Goal: Information Seeking & Learning: Learn about a topic

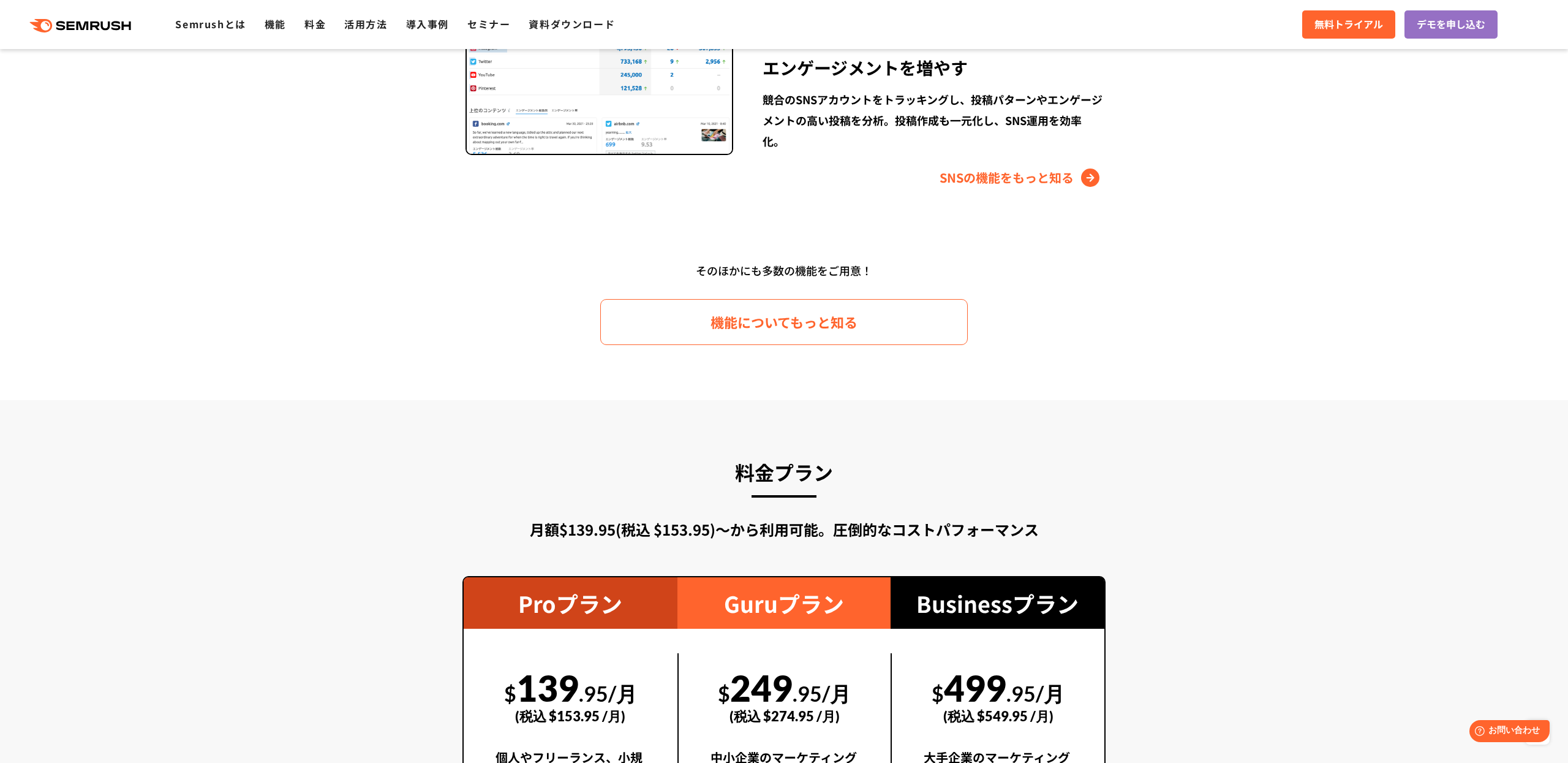
scroll to position [2052, 0]
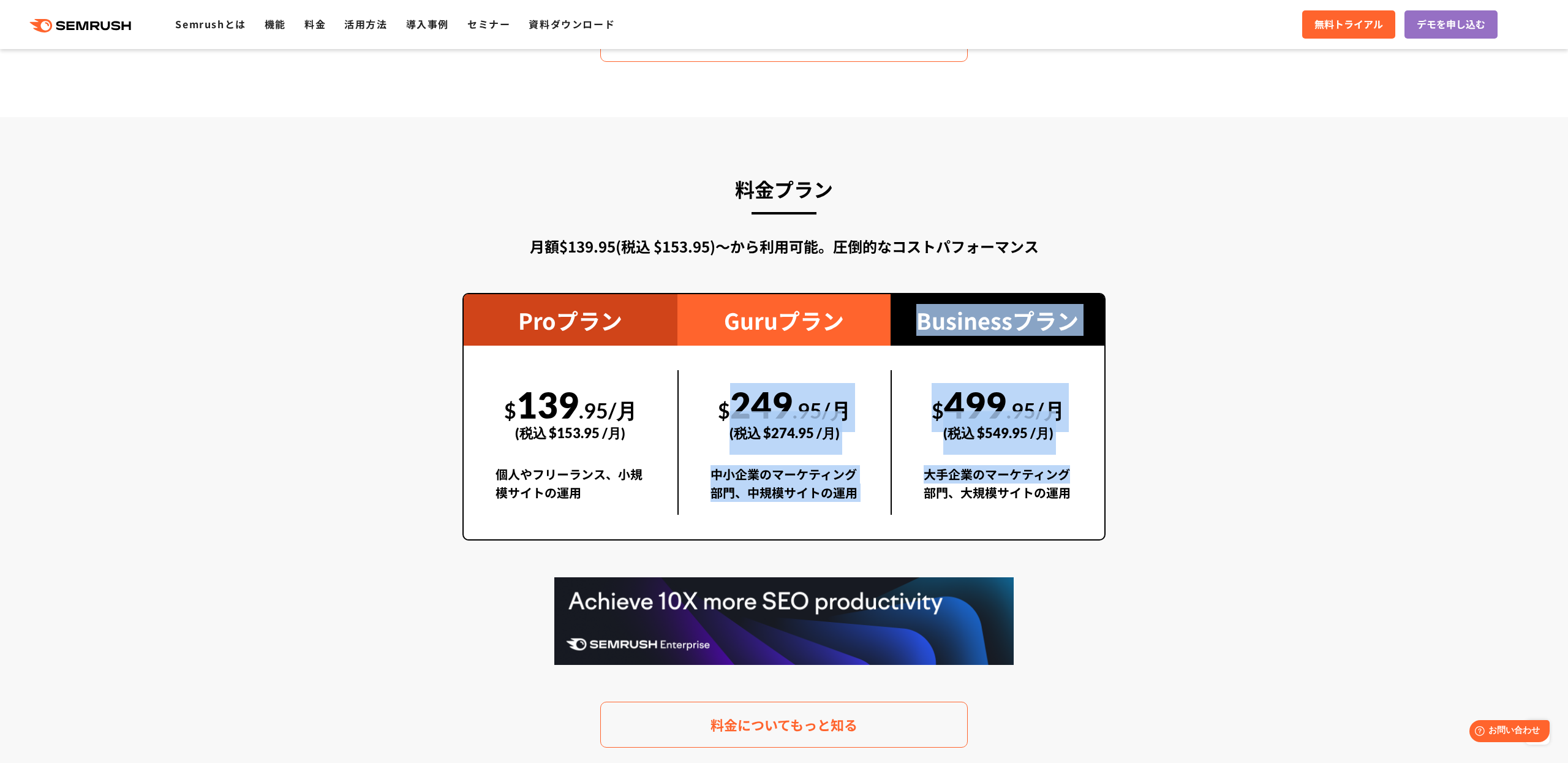
drag, startPoint x: 725, startPoint y: 391, endPoint x: 925, endPoint y: 502, distance: 228.7
click at [925, 501] on div "Proプラン $ 139 .95/月 (税込 $153.95 /月) 個人やフリーランス、小規模サイトの運用 Guruプラン $ 249 .95/月 (税込 …" at bounding box center [784, 417] width 643 height 248
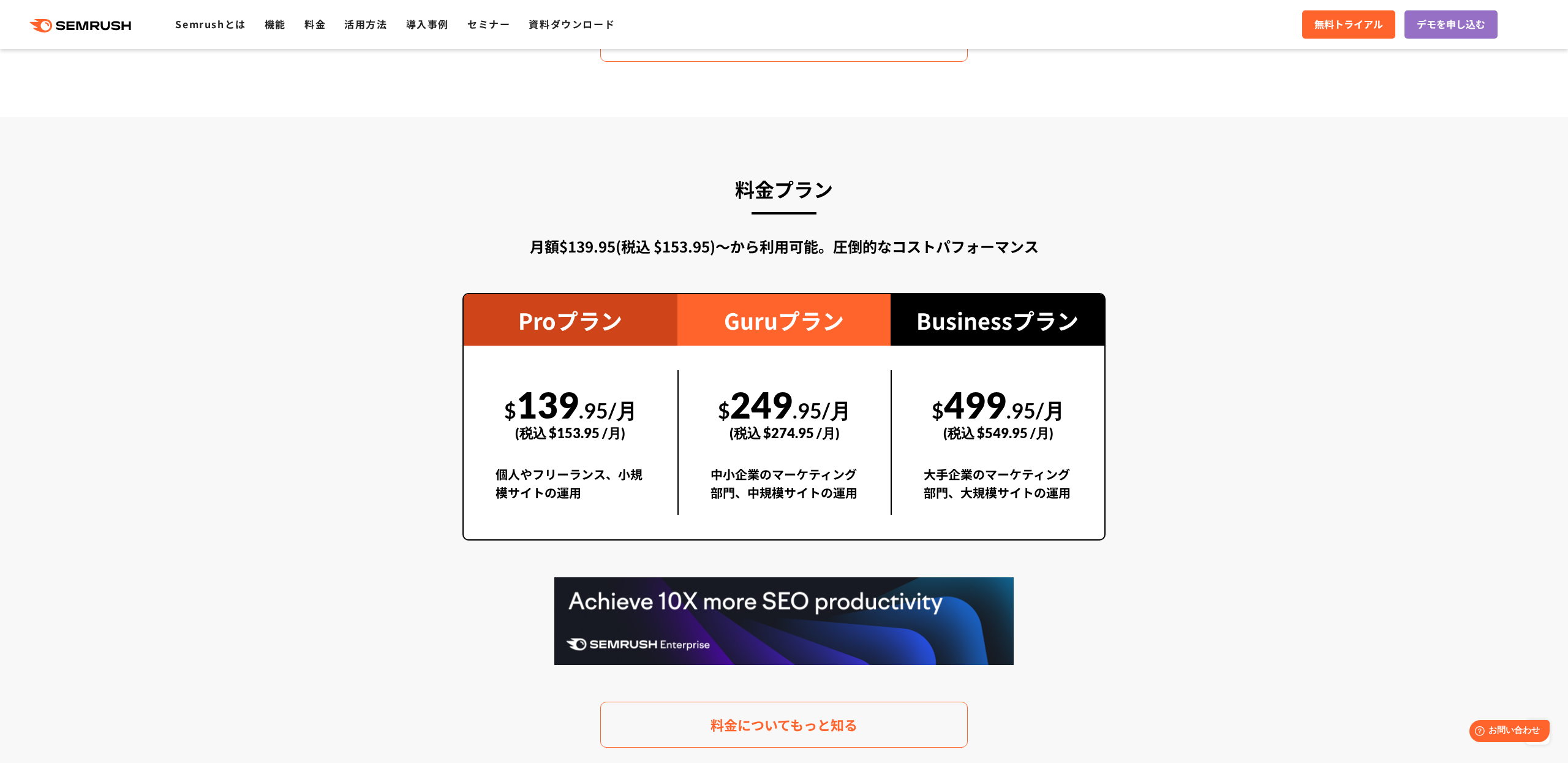
click at [1289, 358] on section "料金プラン 月額$139.95(税込 $153.95)〜から利用可能。圧倒的なコストパフォーマンス Proプラン $ 139 .95/月 (税込 $153.9…" at bounding box center [784, 460] width 1568 height 685
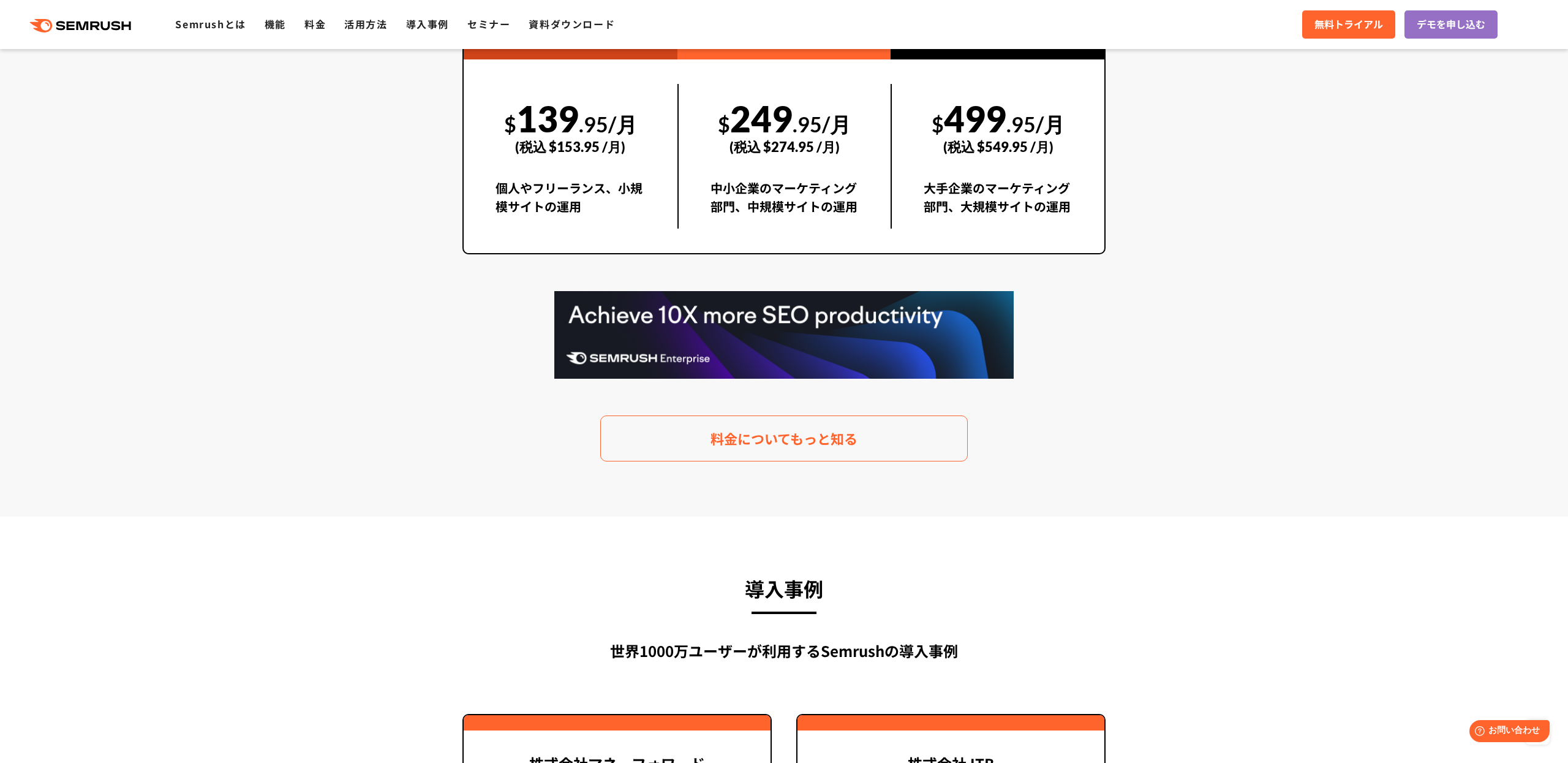
scroll to position [2785, 0]
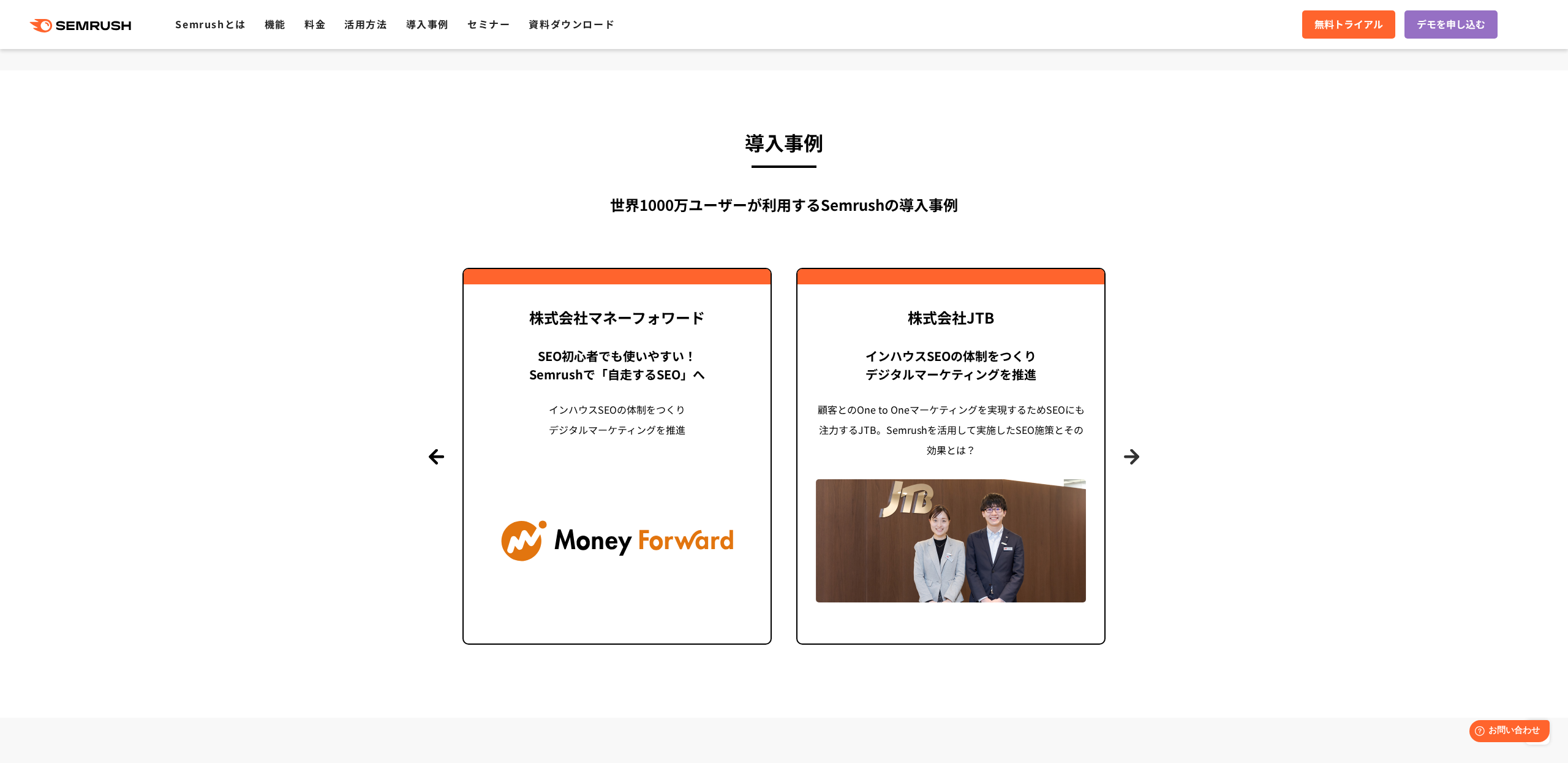
click at [1133, 451] on button "Next" at bounding box center [1131, 456] width 16 height 16
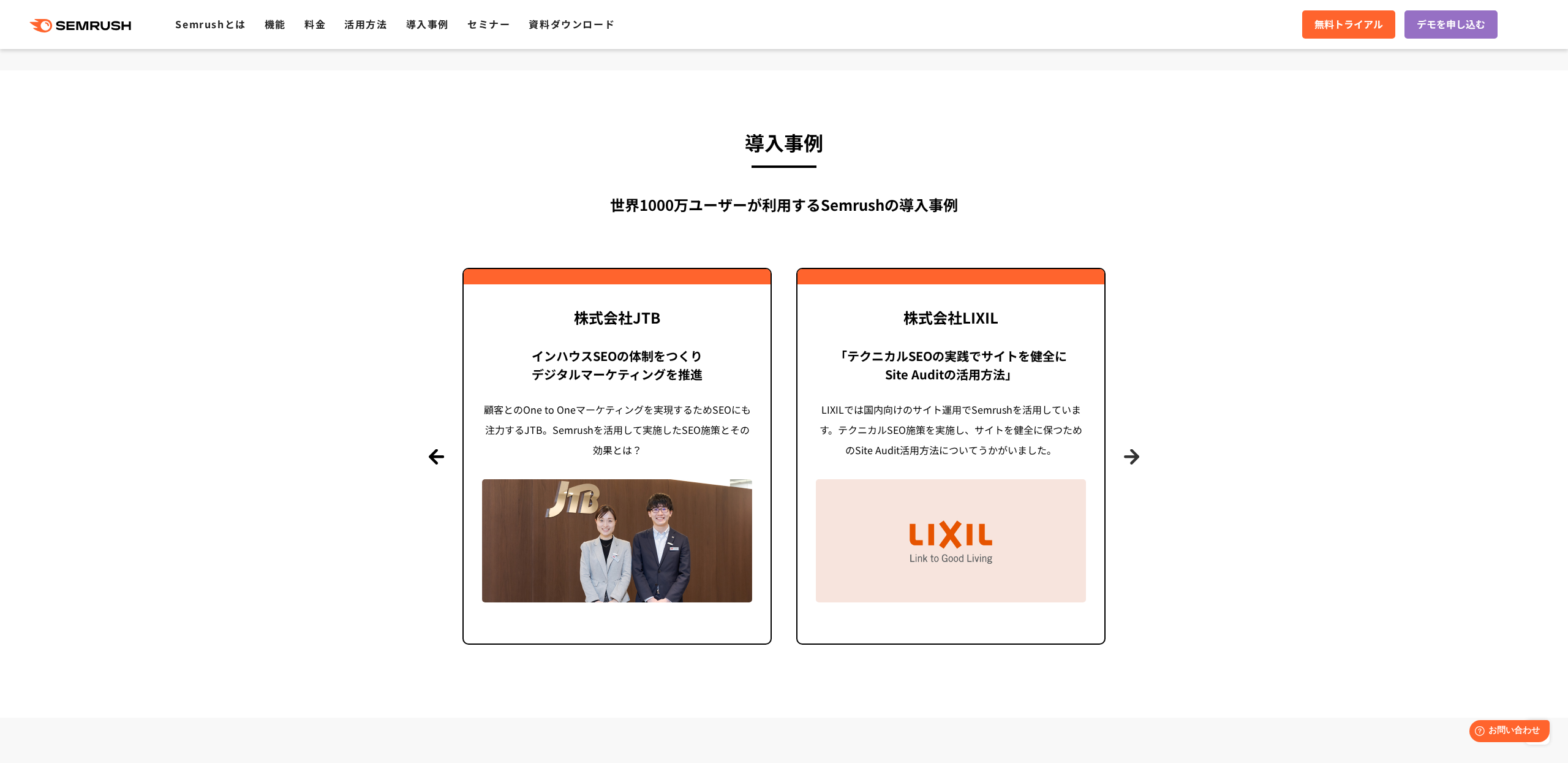
click at [1133, 451] on button "Next" at bounding box center [1131, 456] width 16 height 16
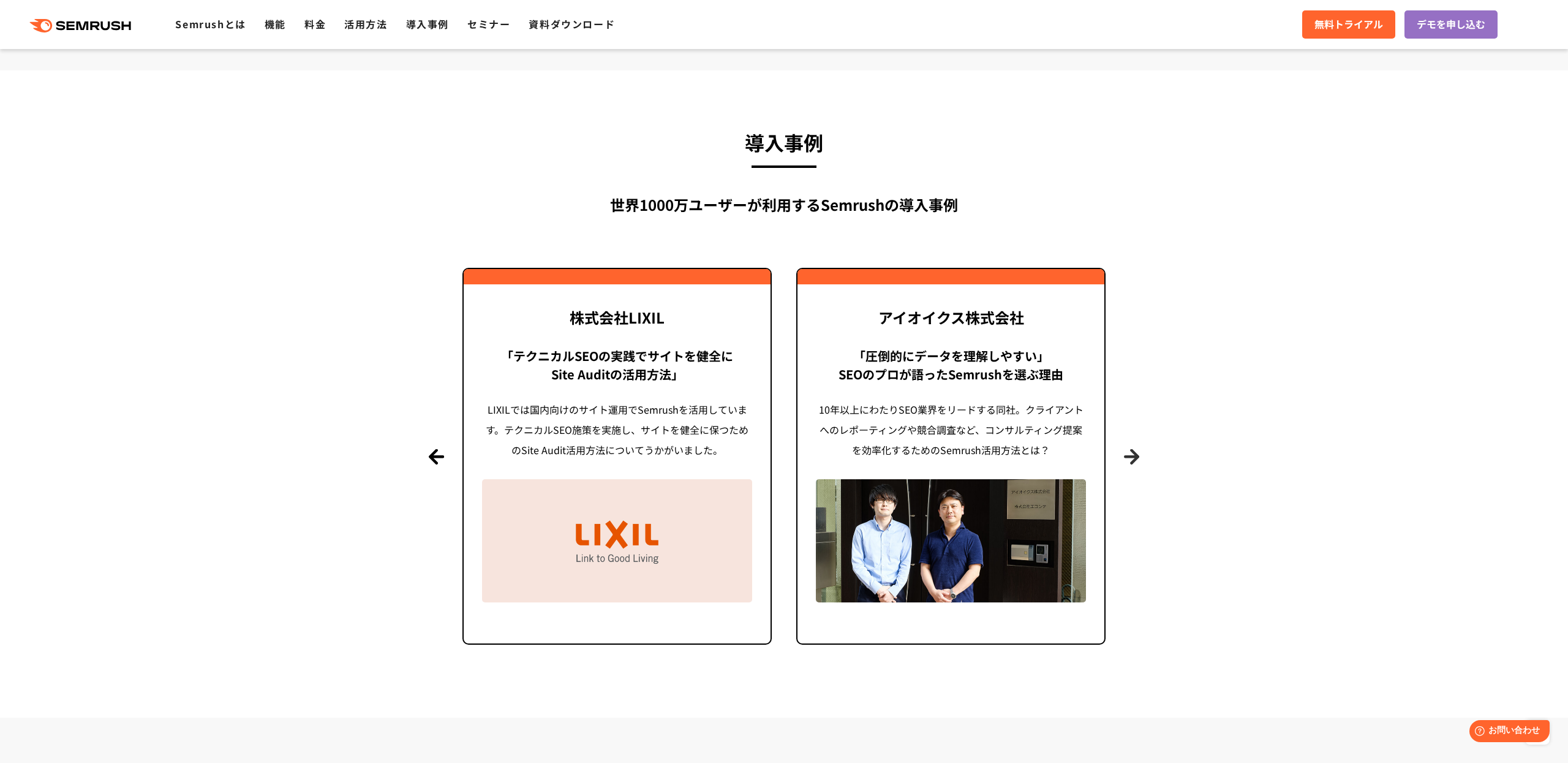
click at [1133, 451] on button "Next" at bounding box center [1131, 456] width 16 height 16
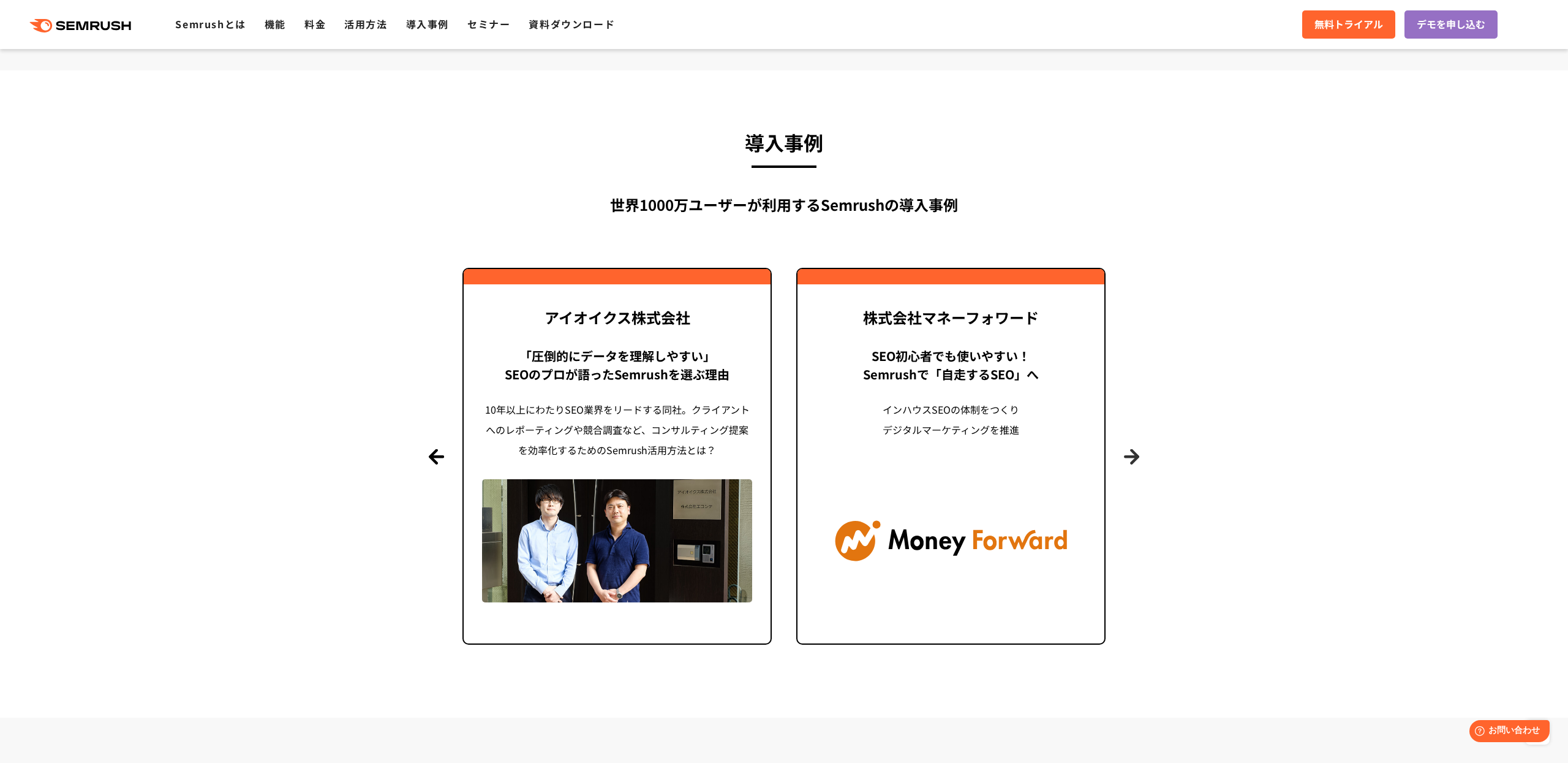
click at [1133, 451] on button "Next" at bounding box center [1131, 456] width 16 height 16
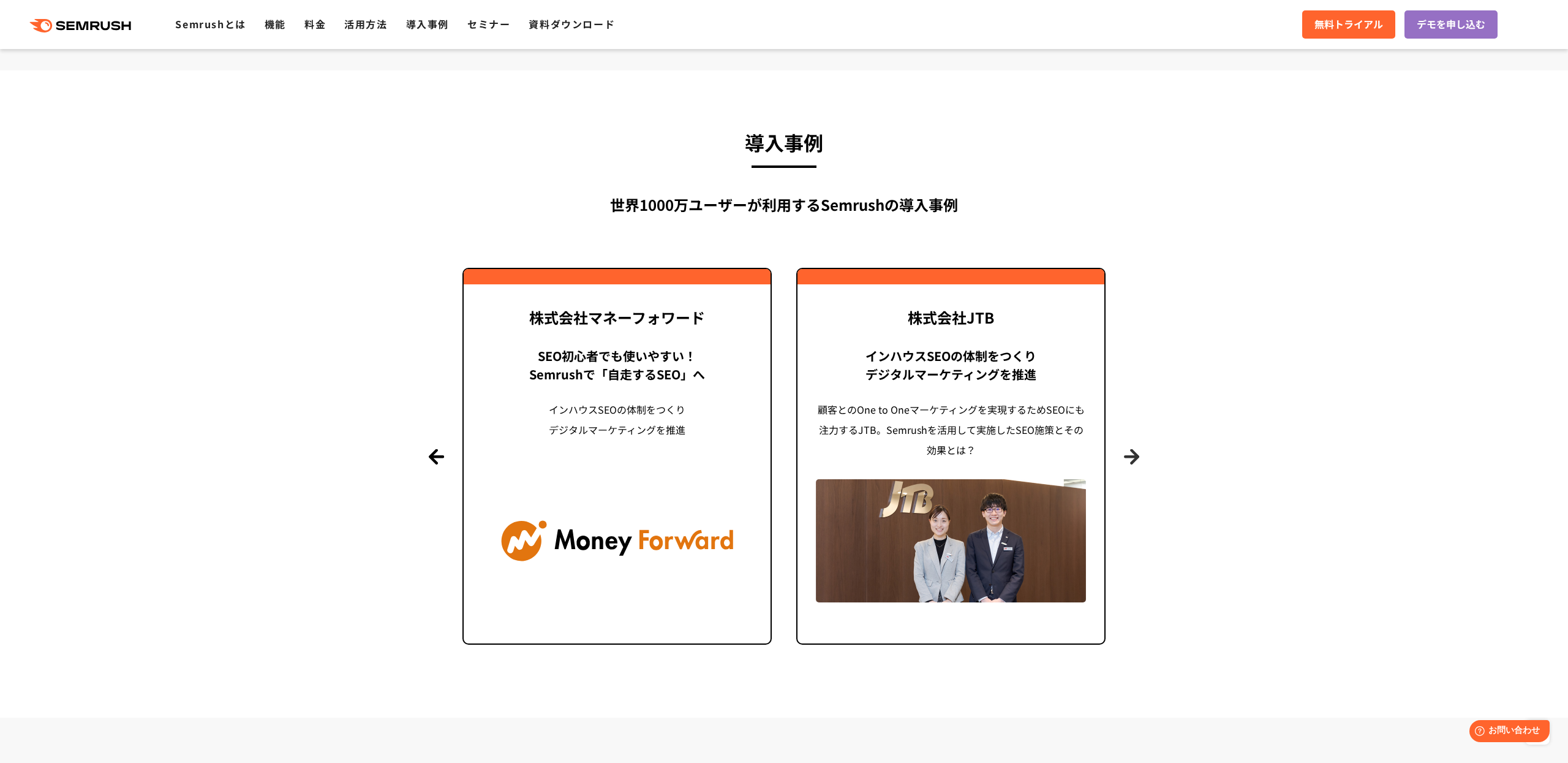
click at [1133, 451] on button "Next" at bounding box center [1131, 456] width 16 height 16
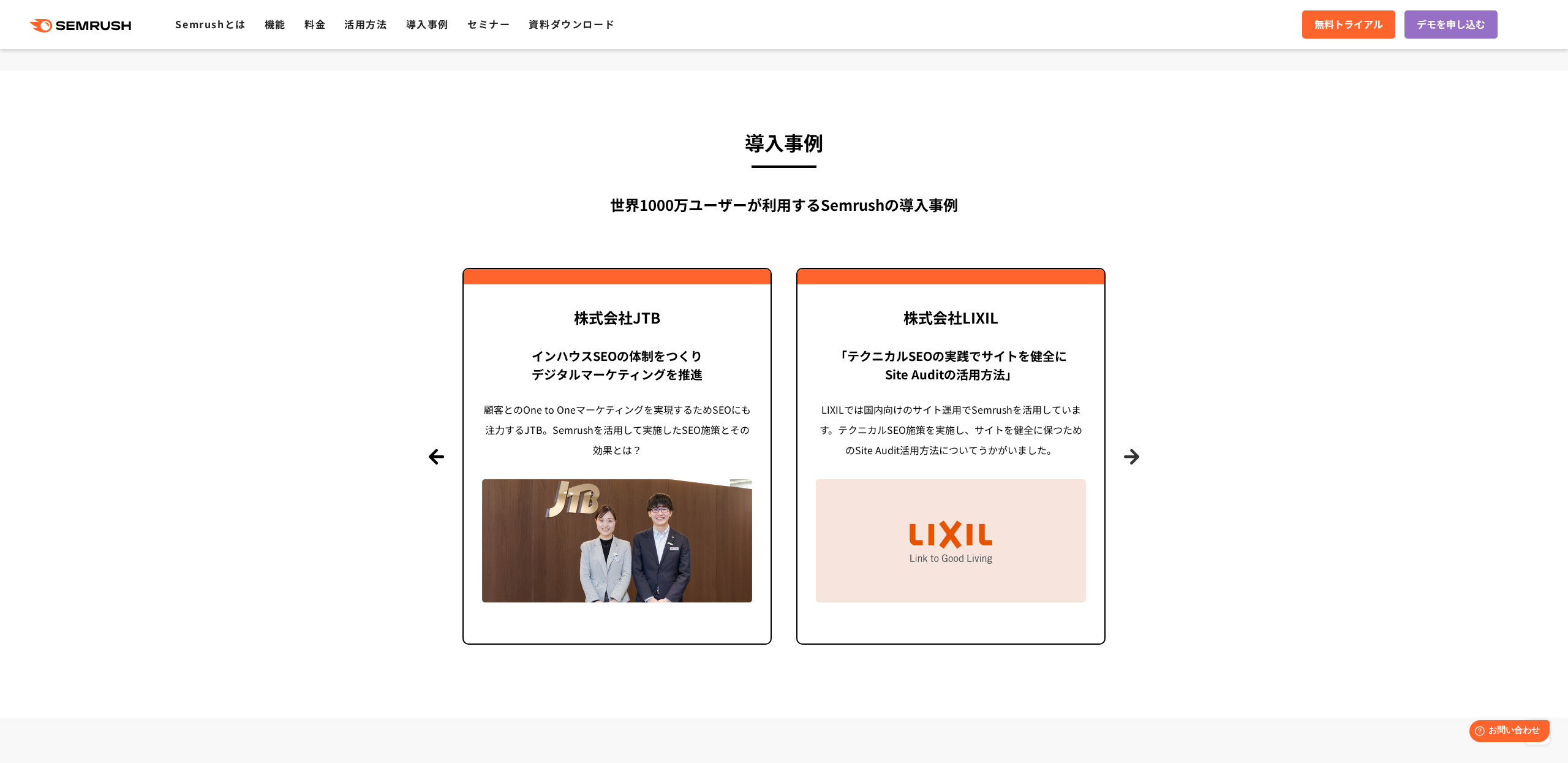
click at [1135, 449] on button "Next" at bounding box center [1131, 456] width 16 height 16
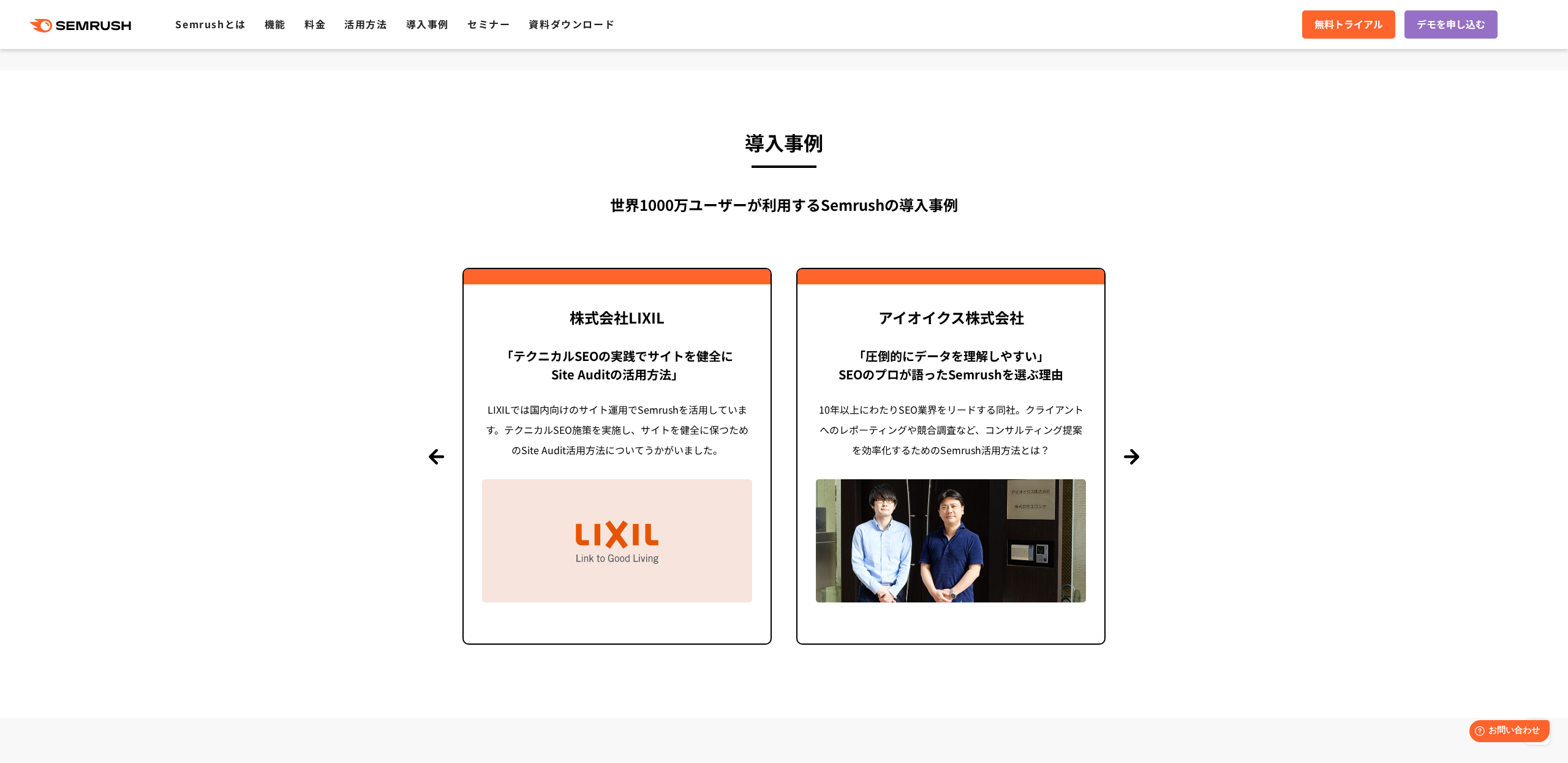
click at [1194, 408] on section "導入事例 世界[DATE]万ユーザーが利用する Semrushの導入事例 Previous 株式会社LIXIL 「テクニカルSEOの実践でサイトを健全に Si…" at bounding box center [784, 393] width 1568 height 646
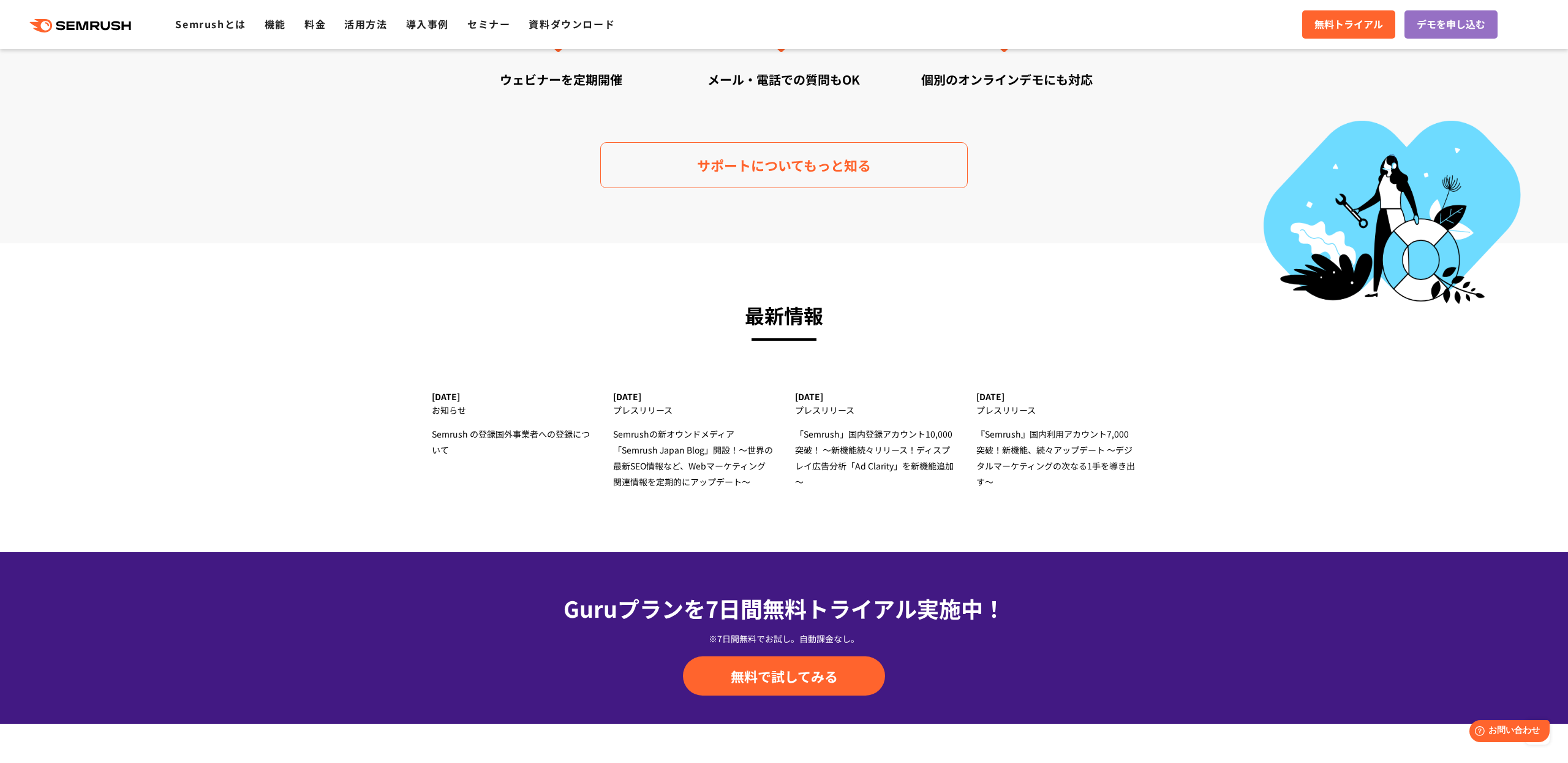
scroll to position [3565, 0]
